Goal: Contribute content: Add original content to the website for others to see

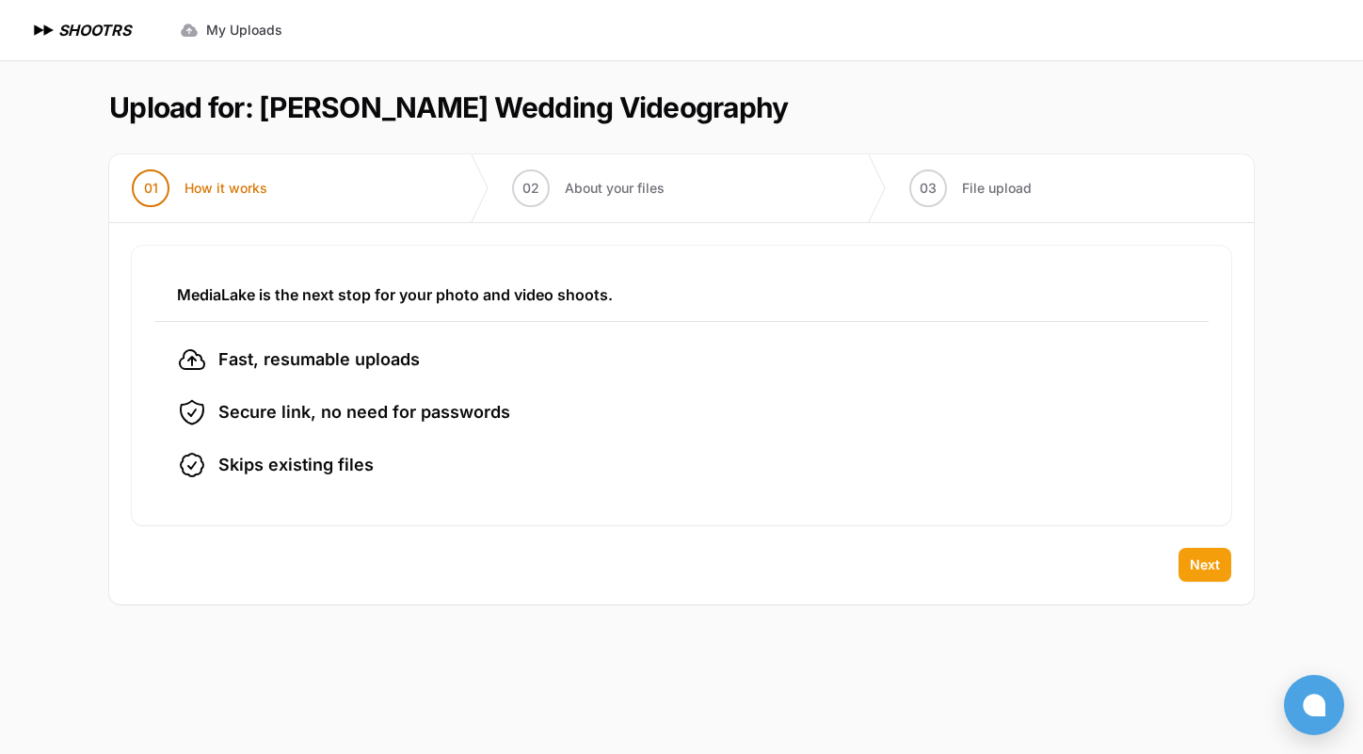
click at [1202, 563] on span "Next" at bounding box center [1204, 564] width 30 height 19
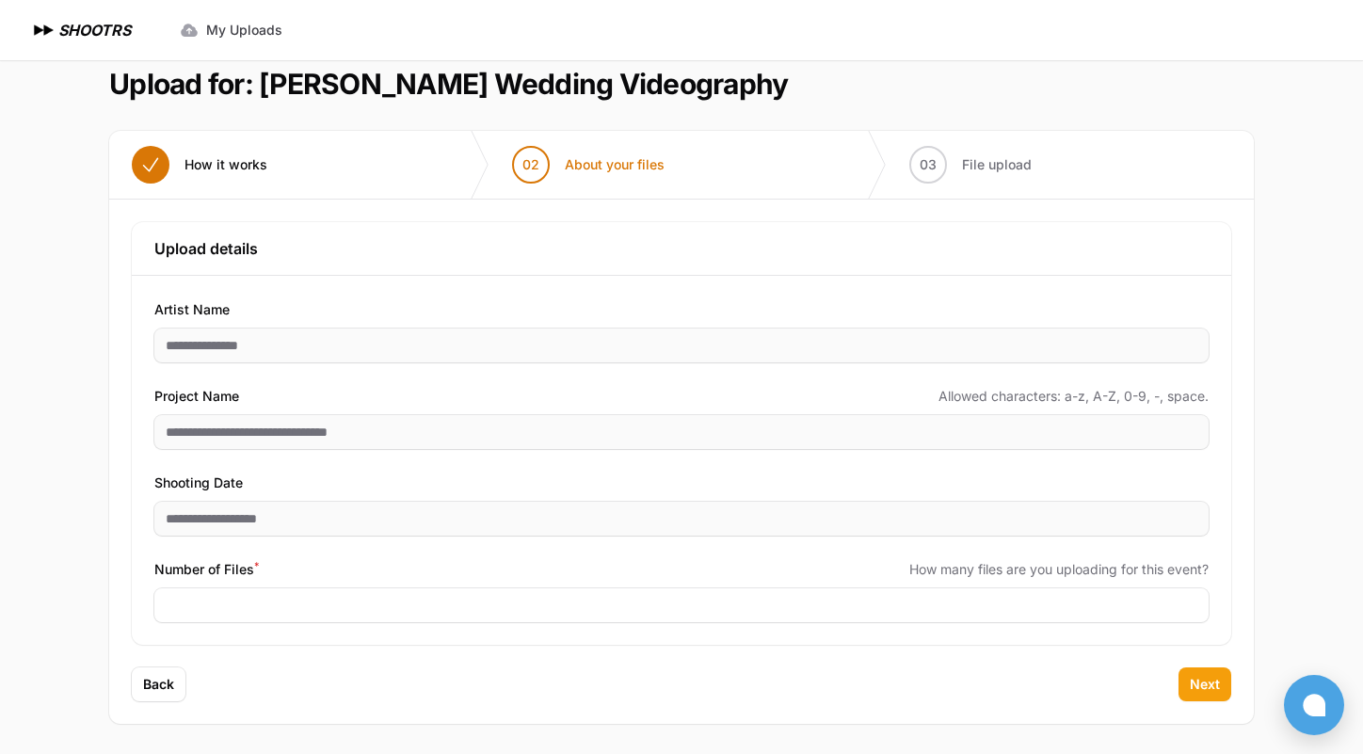
click at [1202, 683] on span "Next" at bounding box center [1204, 684] width 30 height 19
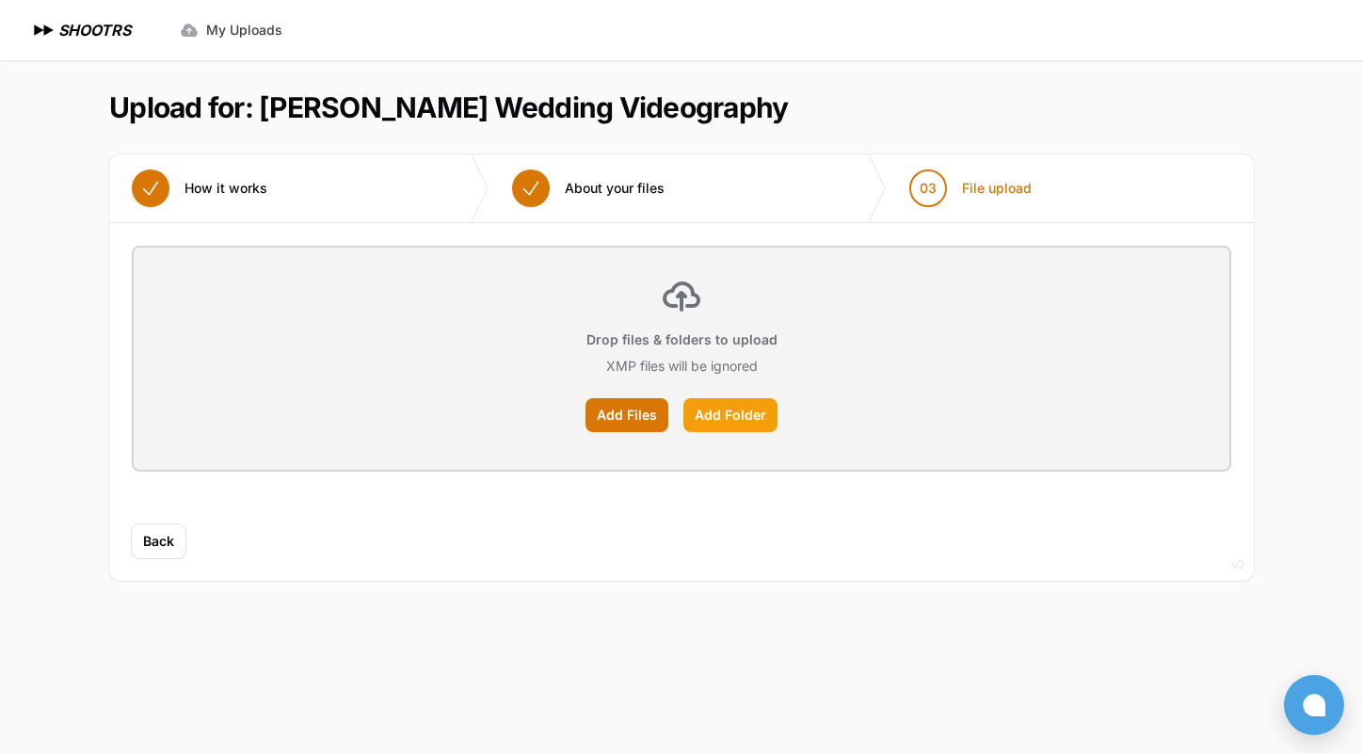
click at [742, 417] on label "Add Folder" at bounding box center [730, 415] width 94 height 34
click at [0, 0] on input "Add Folder" at bounding box center [0, 0] width 0 height 0
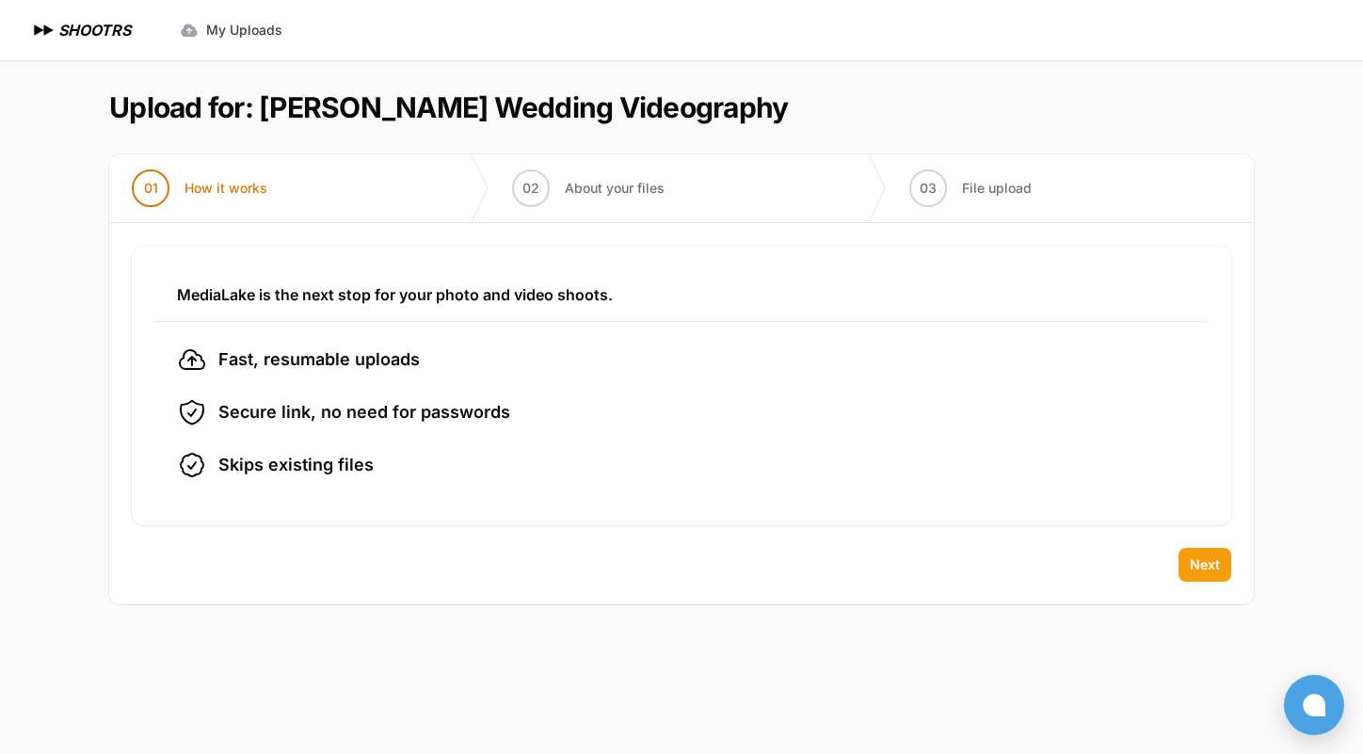
click at [1213, 560] on span "Next" at bounding box center [1204, 564] width 30 height 19
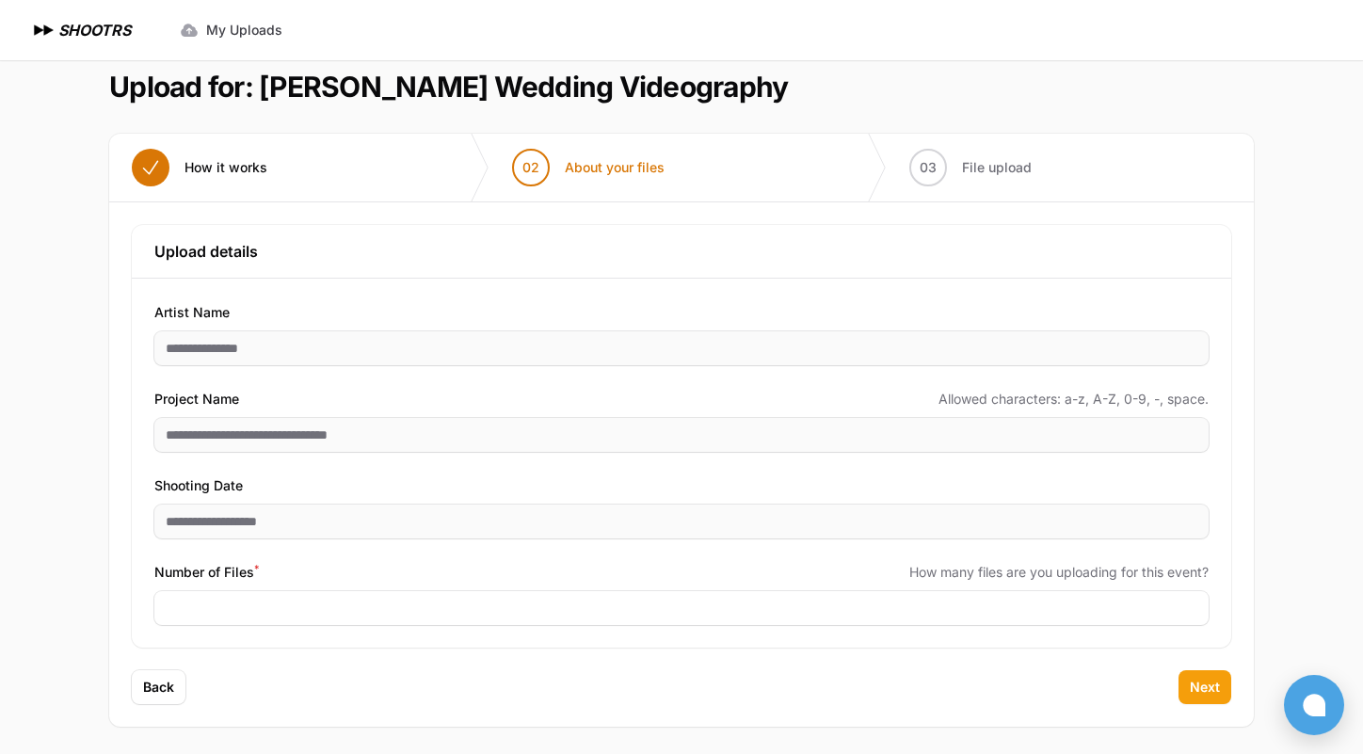
scroll to position [24, 0]
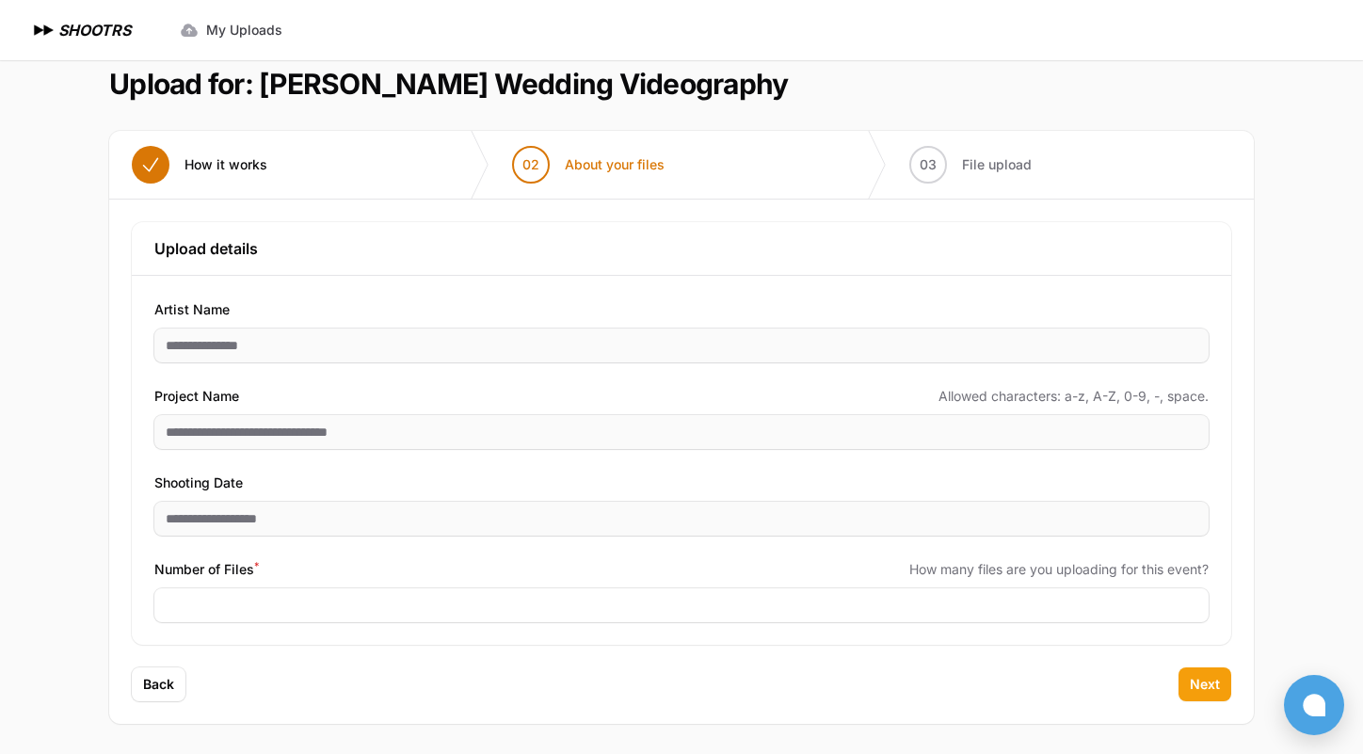
click at [1200, 679] on span "Next" at bounding box center [1204, 684] width 30 height 19
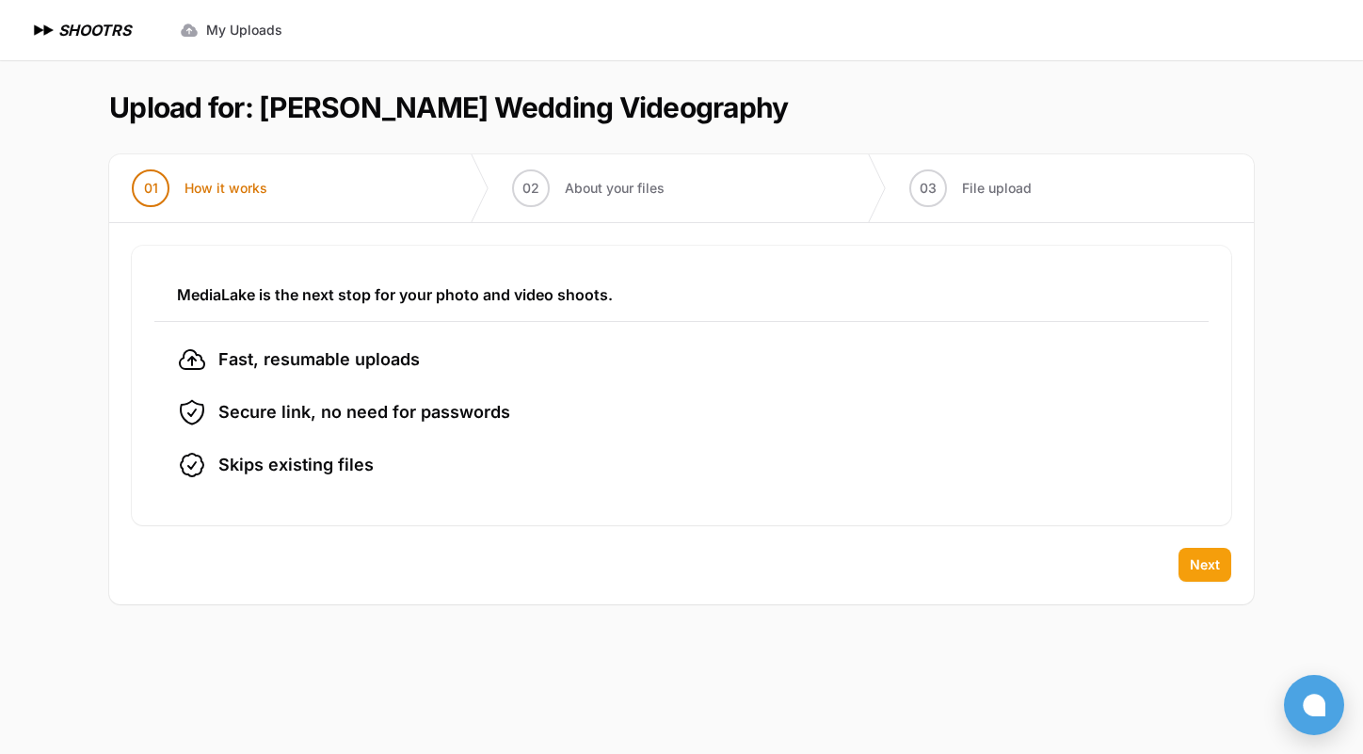
click at [1218, 574] on button "Next" at bounding box center [1204, 565] width 53 height 34
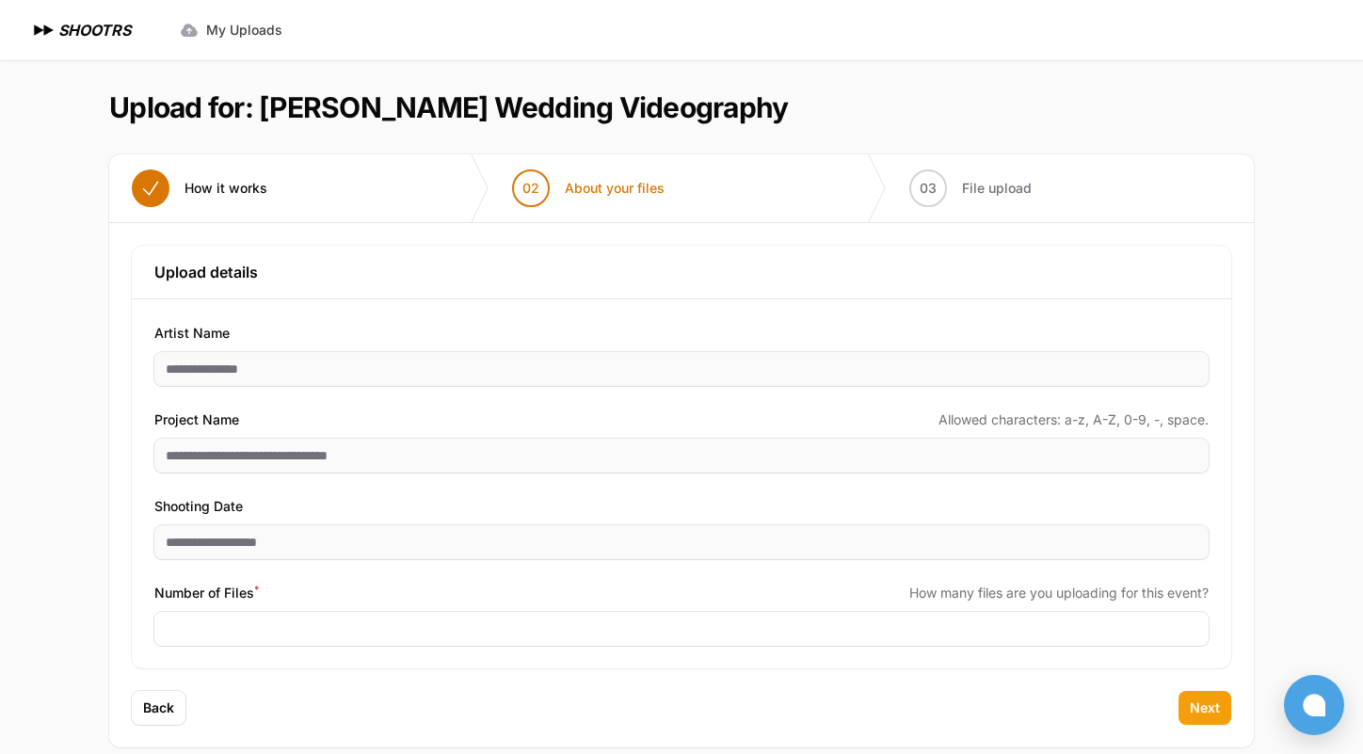
click at [1216, 714] on span "Next" at bounding box center [1204, 707] width 30 height 19
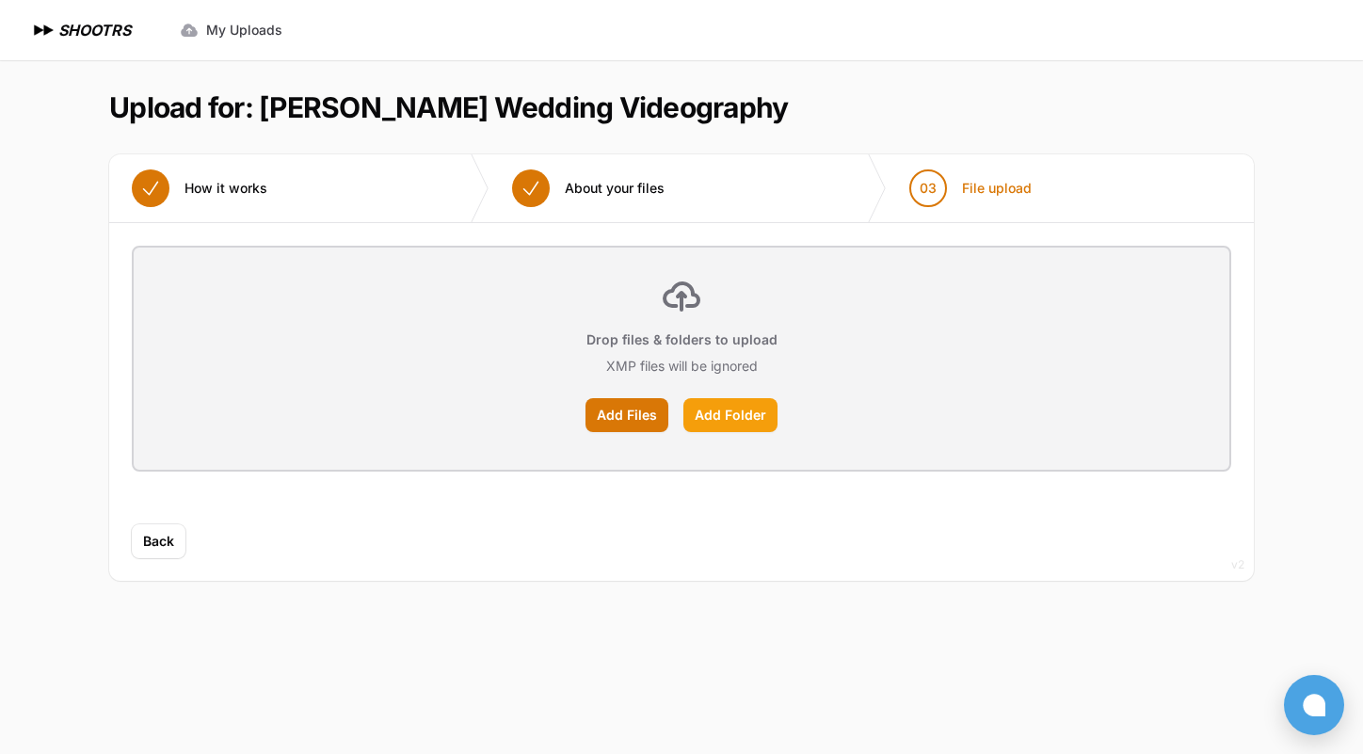
click at [730, 419] on label "Add Folder" at bounding box center [730, 415] width 94 height 34
click at [0, 0] on input "Add Folder" at bounding box center [0, 0] width 0 height 0
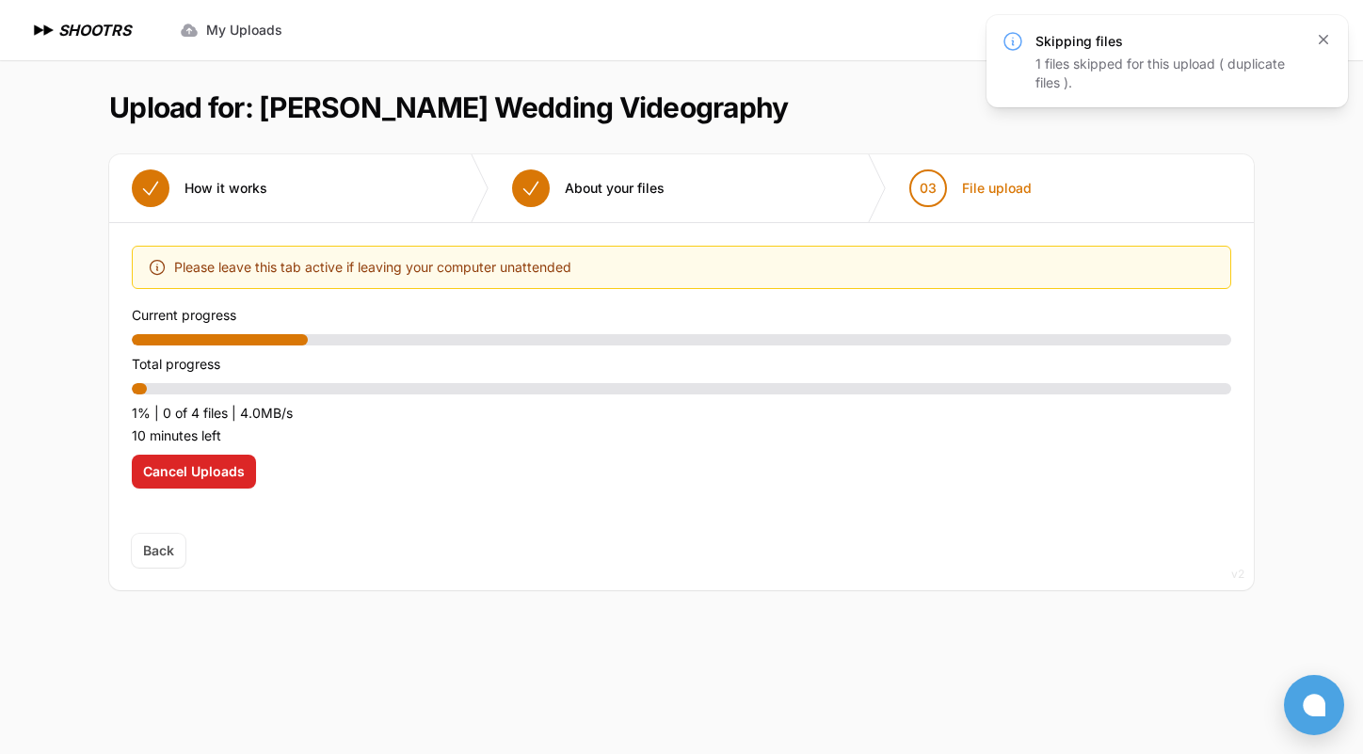
click at [1319, 39] on icon "button" at bounding box center [1323, 39] width 19 height 19
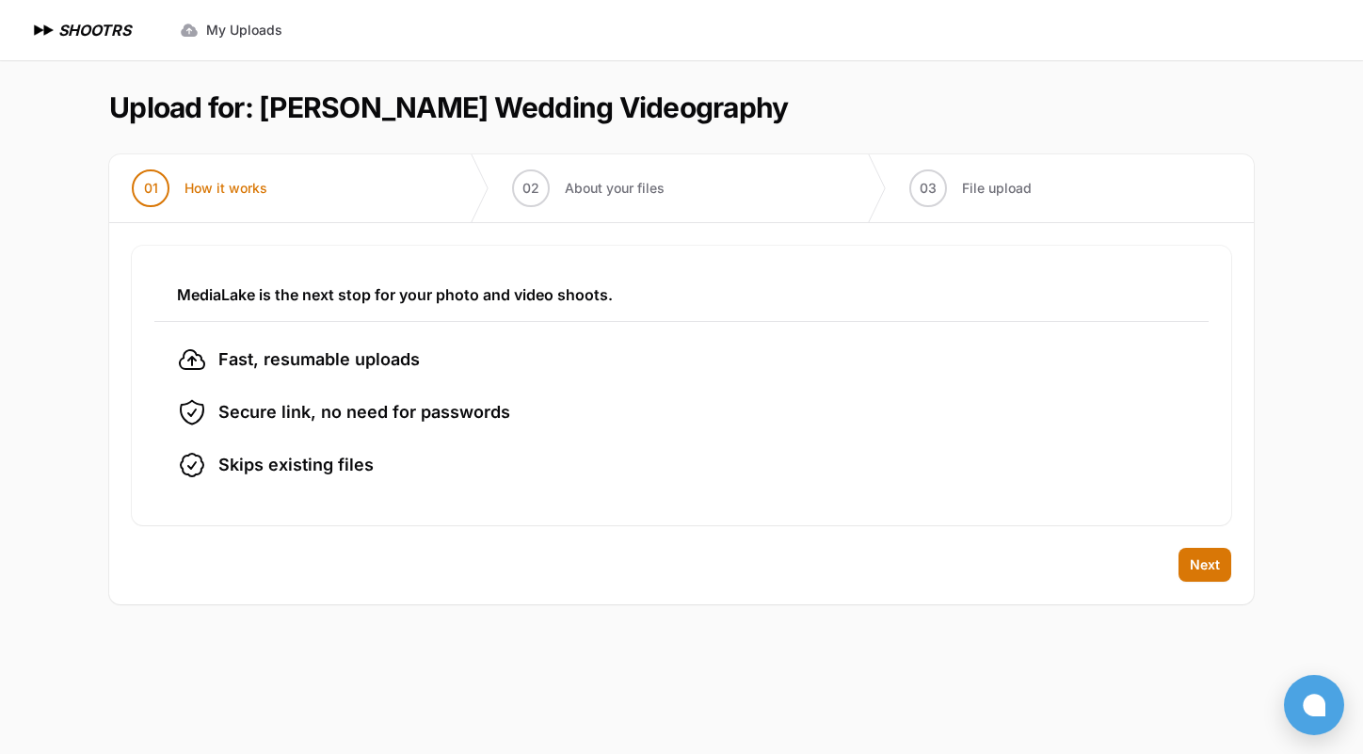
click at [1241, 568] on div "Back Next" at bounding box center [681, 576] width 1144 height 56
click at [1198, 568] on span "Next" at bounding box center [1204, 564] width 30 height 19
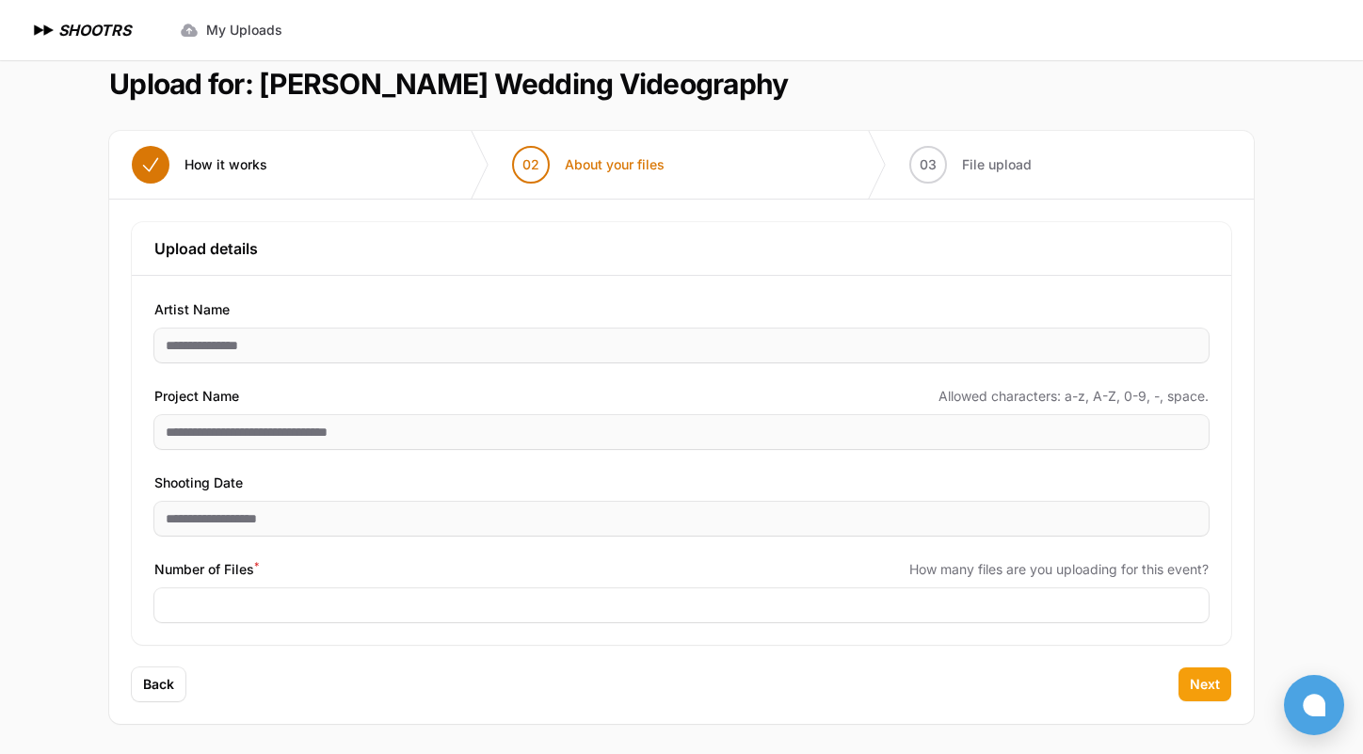
click at [1210, 687] on span "Next" at bounding box center [1204, 684] width 30 height 19
